Goal: Find specific page/section: Find specific page/section

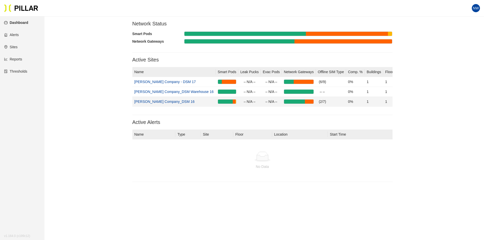
click at [164, 100] on link "[PERSON_NAME] Company_DSM 16" at bounding box center [164, 102] width 60 height 4
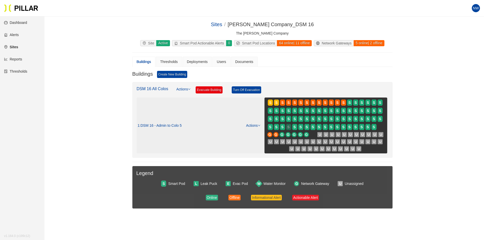
click at [289, 125] on span "S" at bounding box center [288, 127] width 2 height 6
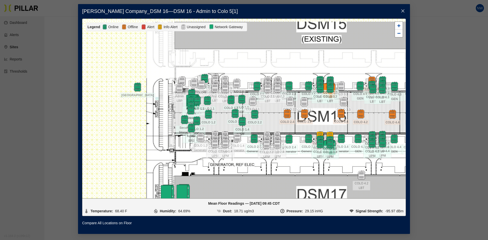
drag, startPoint x: 103, startPoint y: 110, endPoint x: 168, endPoint y: 113, distance: 64.4
click at [168, 113] on div at bounding box center [243, 109] width 323 height 180
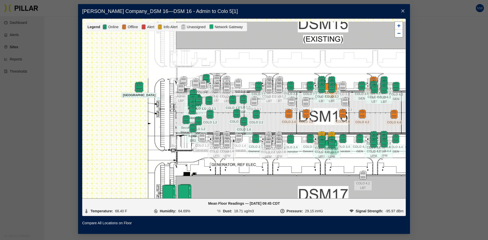
click at [138, 89] on img at bounding box center [139, 87] width 11 height 11
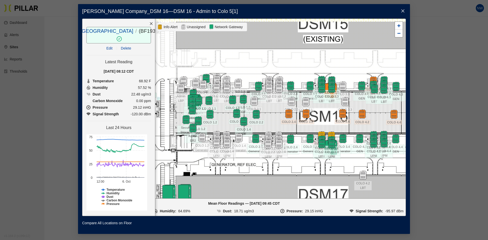
click at [403, 12] on icon "close" at bounding box center [403, 11] width 4 height 4
